Goal: Find specific page/section: Find specific page/section

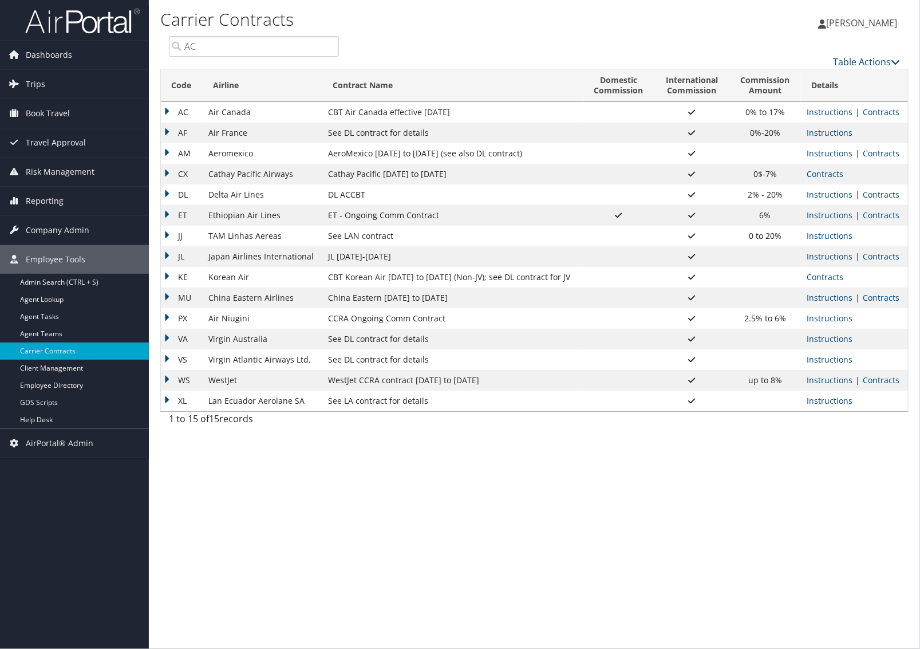
click at [56, 58] on span "Dashboards" at bounding box center [49, 55] width 46 height 29
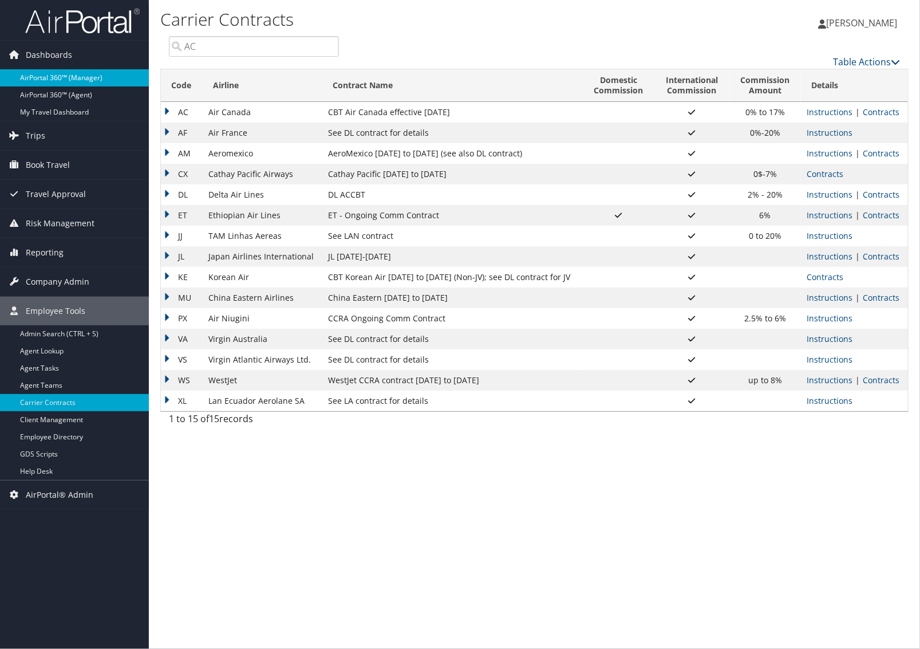
click at [53, 79] on link "AirPortal 360™ (Manager)" at bounding box center [74, 77] width 149 height 17
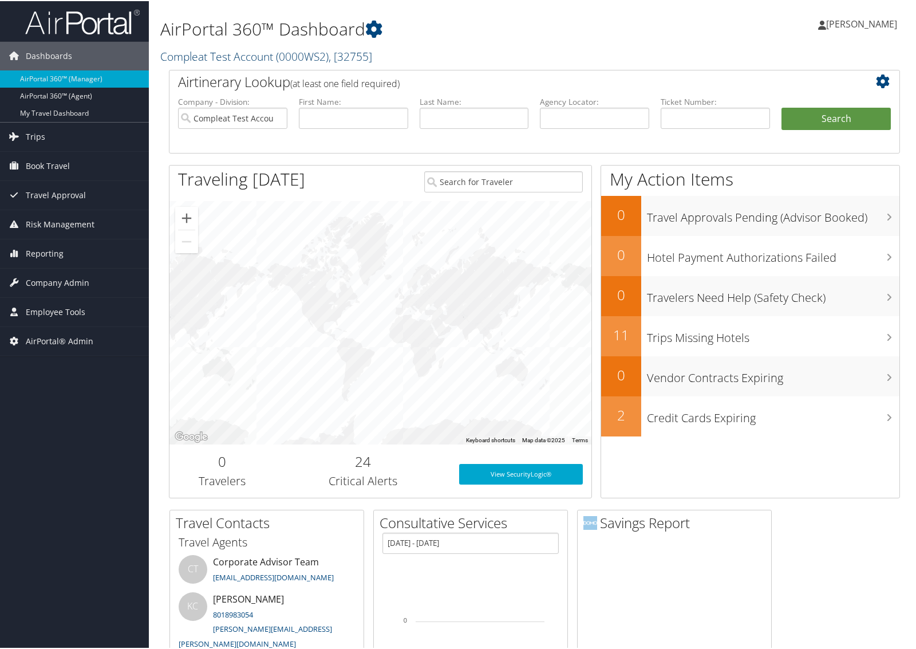
click at [222, 52] on link "Compleat Test Account ( 0000WS2 ) , [ 32755 ]" at bounding box center [266, 55] width 212 height 15
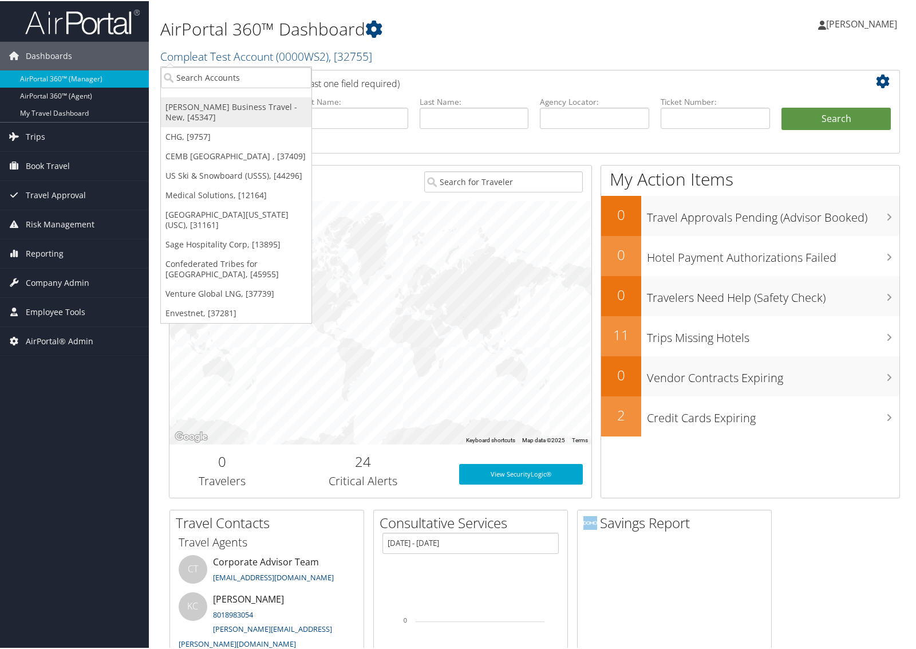
click at [206, 109] on link "[PERSON_NAME] Business Travel - New, [45347]" at bounding box center [236, 111] width 151 height 30
